Goal: Download file/media

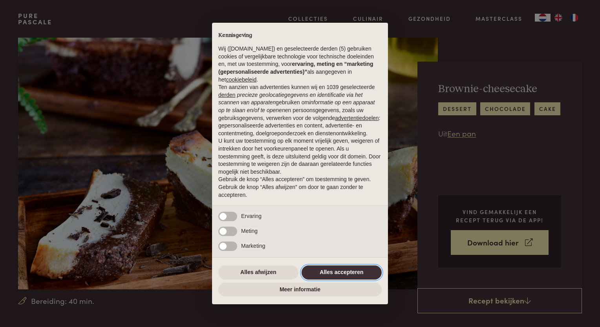
click at [339, 274] on button "Alles accepteren" at bounding box center [341, 273] width 80 height 14
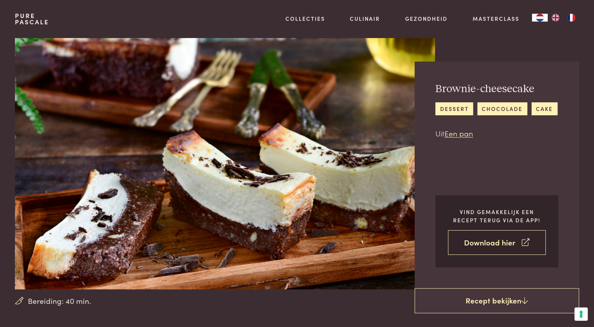
click at [493, 241] on link "Download hier" at bounding box center [497, 242] width 98 height 25
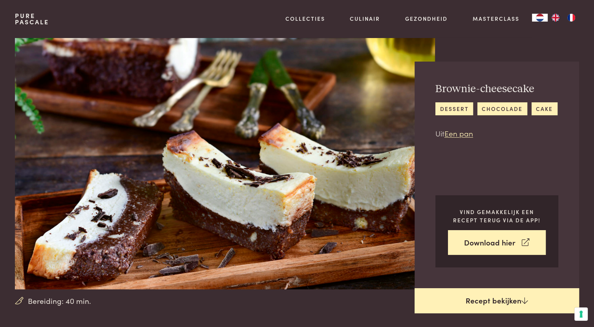
click at [473, 295] on link "Recept bekijken" at bounding box center [497, 301] width 164 height 25
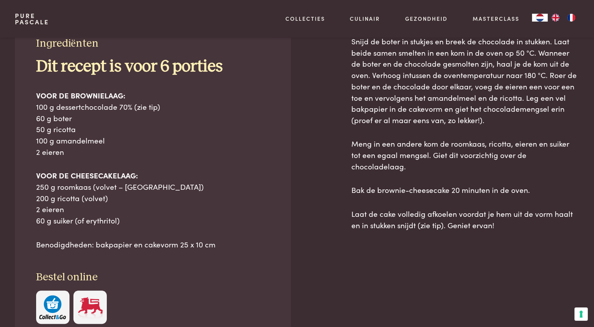
scroll to position [355, 0]
